Goal: Task Accomplishment & Management: Use online tool/utility

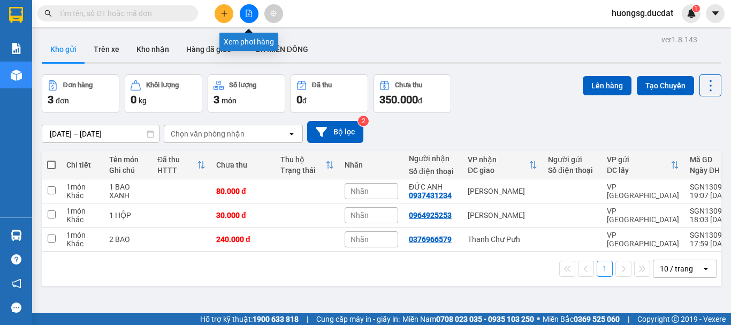
click at [248, 11] on icon "file-add" at bounding box center [248, 13] width 7 height 7
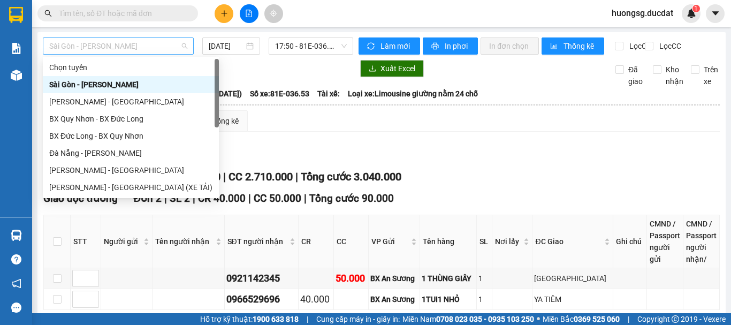
click at [88, 42] on span "Sài Gòn - [PERSON_NAME]" at bounding box center [118, 46] width 138 height 16
click at [86, 187] on div "[PERSON_NAME] - [GEOGRAPHIC_DATA] (XE TẢI)" at bounding box center [130, 187] width 163 height 12
type input "[DATE]"
